Goal: Task Accomplishment & Management: Manage account settings

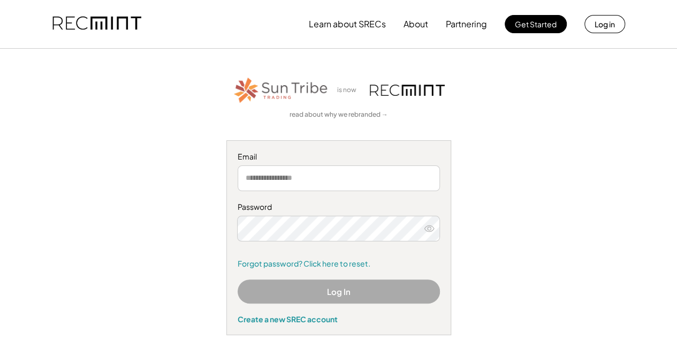
type input "**********"
drag, startPoint x: 391, startPoint y: 274, endPoint x: 392, endPoint y: 286, distance: 11.3
click at [392, 286] on div "**********" at bounding box center [338, 237] width 225 height 195
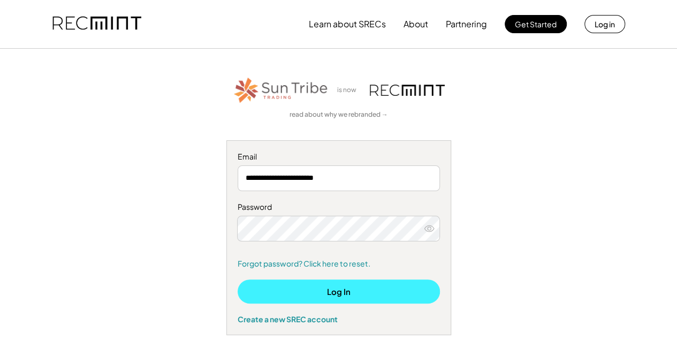
click at [392, 286] on button "Log In" at bounding box center [339, 291] width 202 height 24
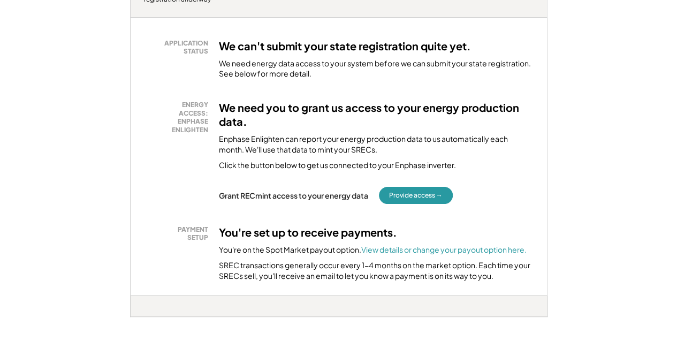
scroll to position [197, 0]
click at [421, 189] on button "Provide access →" at bounding box center [416, 194] width 74 height 17
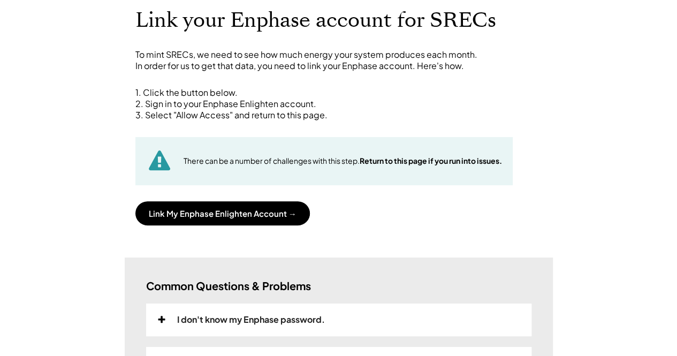
scroll to position [68, 0]
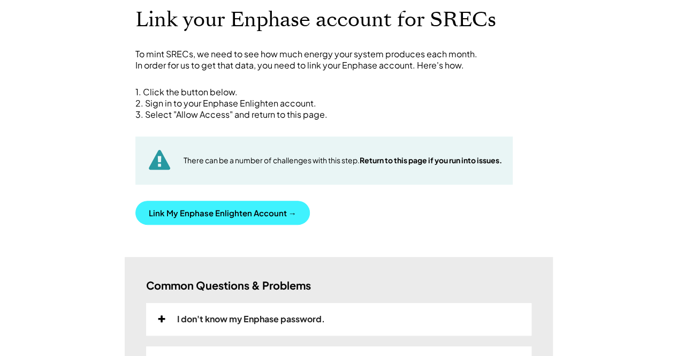
click at [264, 208] on button "Link My Enphase Enlighten Account →" at bounding box center [222, 213] width 174 height 24
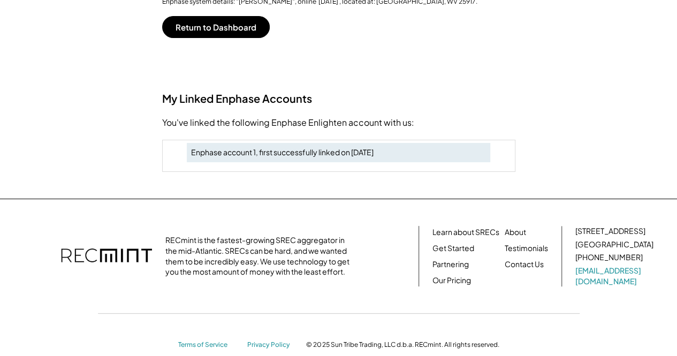
scroll to position [0, 0]
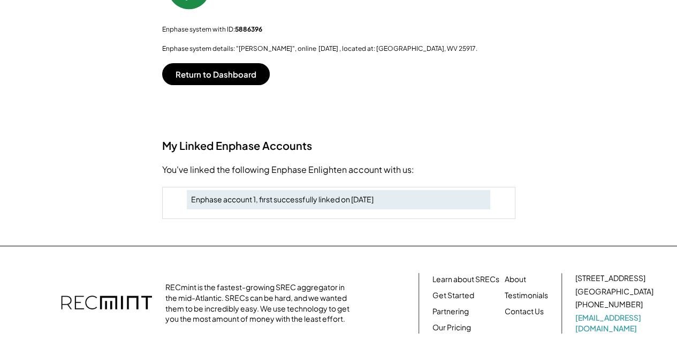
scroll to position [253, 0]
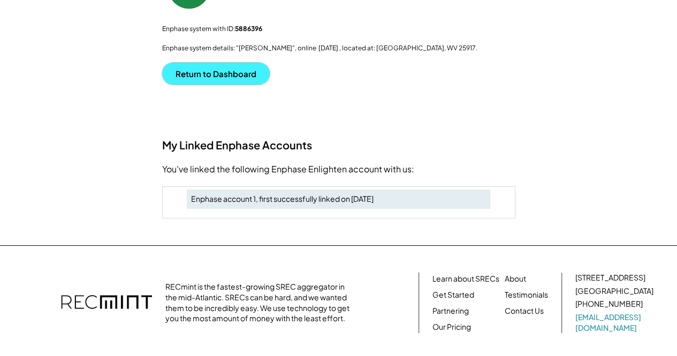
click at [248, 74] on button "Return to Dashboard" at bounding box center [216, 74] width 108 height 22
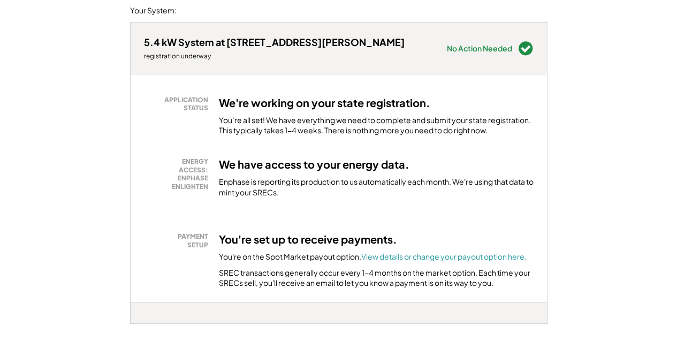
scroll to position [138, 0]
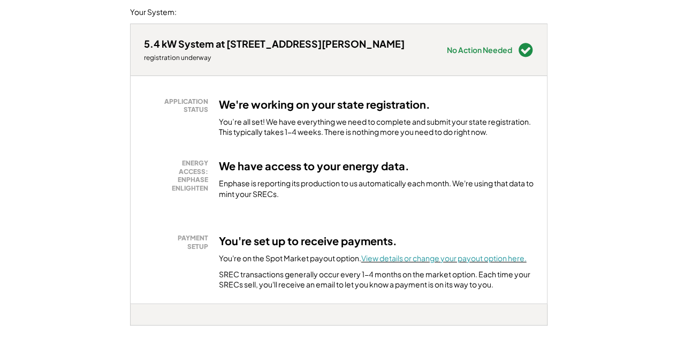
click at [437, 262] on font "View details or change your payout option here." at bounding box center [443, 258] width 165 height 10
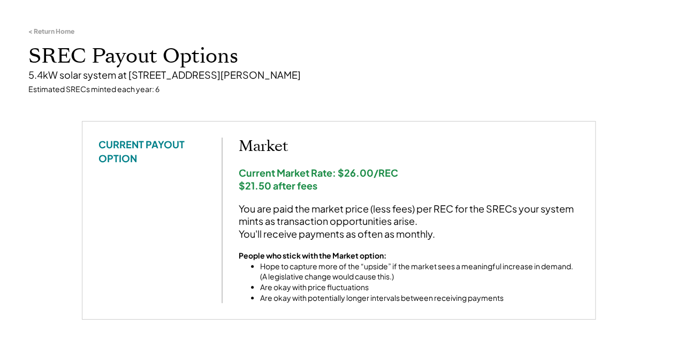
scroll to position [55, 0]
click at [598, 229] on div "CURRENT PAYOUT OPTION Market Current Market Rate: $26.00/REC $21.50 after fees …" at bounding box center [338, 232] width 535 height 225
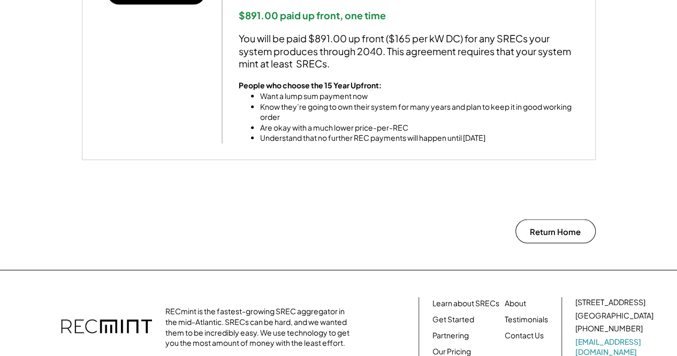
scroll to position [1004, 0]
